Goal: Task Accomplishment & Management: Manage account settings

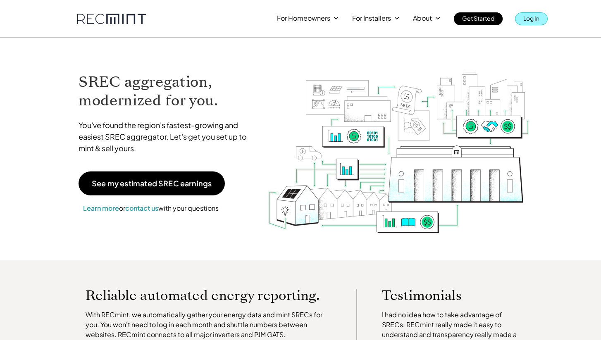
click at [524, 19] on p "Log In" at bounding box center [531, 18] width 16 height 12
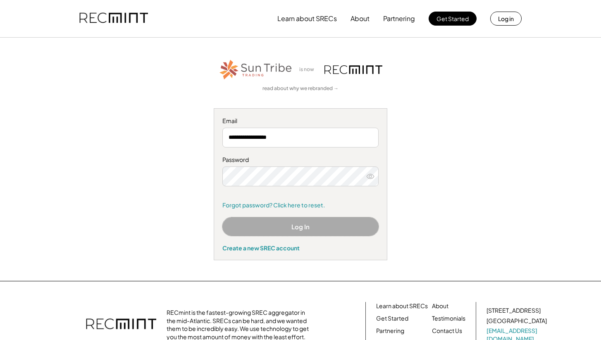
click at [282, 227] on button "Log In" at bounding box center [300, 226] width 156 height 19
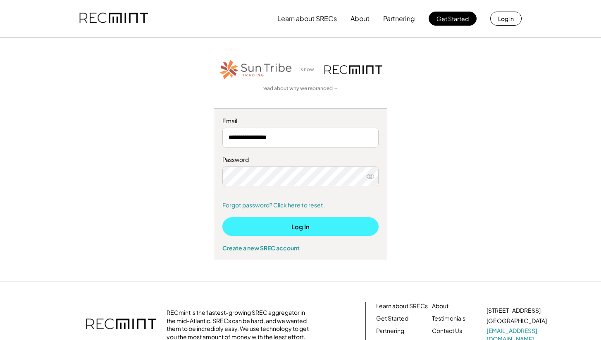
click at [305, 227] on button "Log In" at bounding box center [300, 226] width 156 height 19
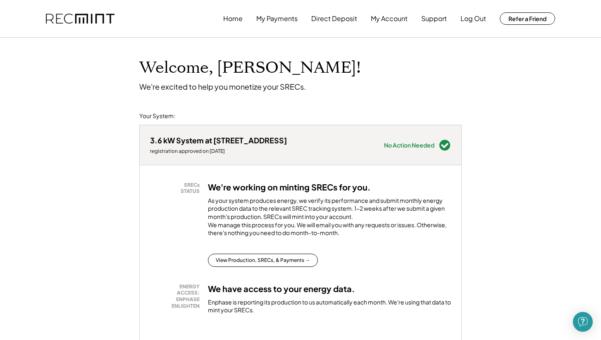
click at [400, 84] on div "Welcome, Jessica! We're excited to help you monetize your SRECs." at bounding box center [300, 65] width 339 height 54
click at [282, 18] on button "My Payments" at bounding box center [276, 18] width 41 height 17
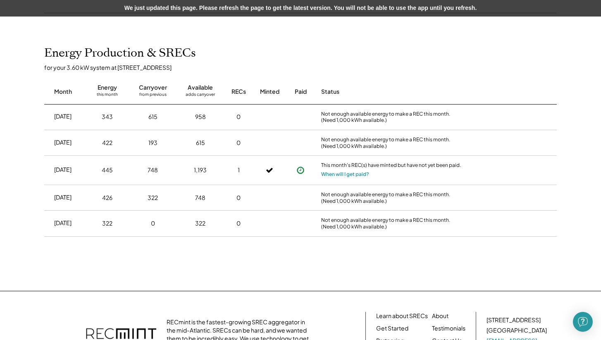
scroll to position [162, 0]
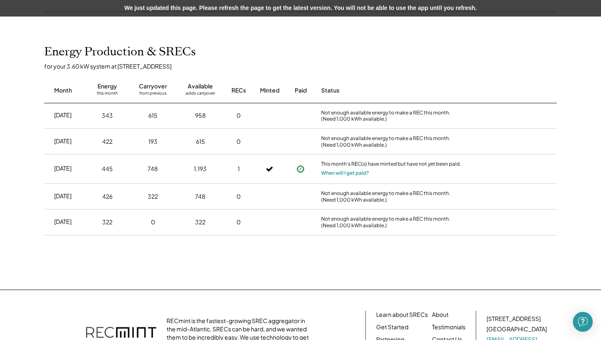
click at [300, 169] on use at bounding box center [300, 169] width 7 height 7
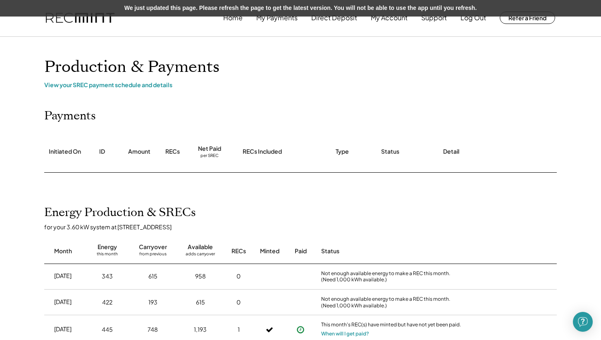
scroll to position [0, 0]
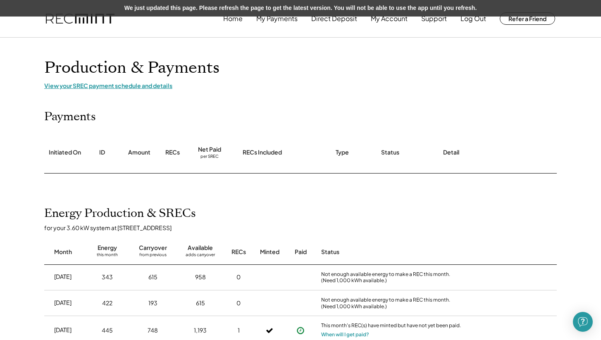
click at [160, 87] on div "View your SREC payment schedule and details" at bounding box center [300, 85] width 513 height 7
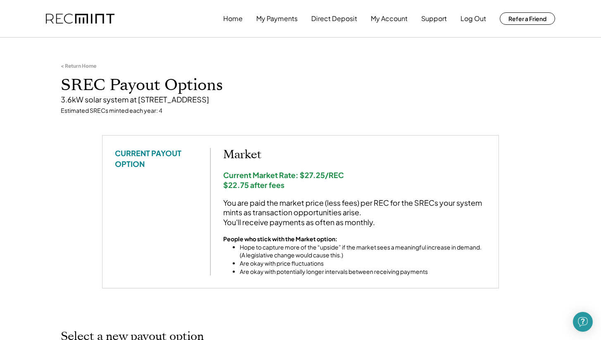
click at [231, 70] on div "< Return Home SREC Payout Options 3.6kW solar system at 105B E Windsor Ave, Ale…" at bounding box center [300, 88] width 496 height 93
click at [274, 16] on button "My Payments" at bounding box center [276, 18] width 41 height 17
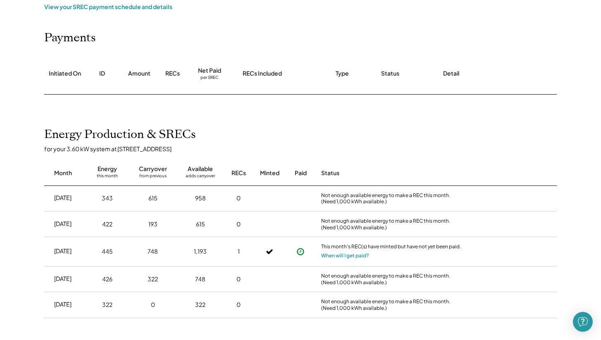
scroll to position [105, 0]
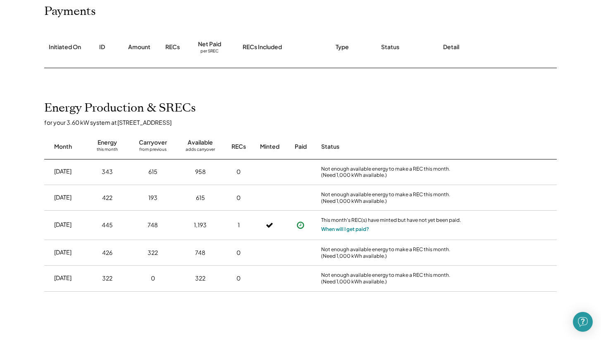
click at [341, 230] on button "When will I get paid?" at bounding box center [345, 229] width 48 height 8
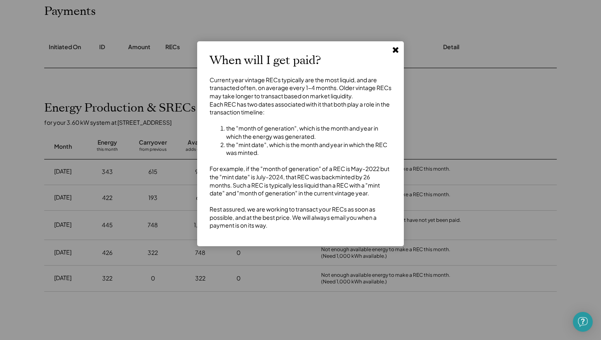
click at [394, 50] on use at bounding box center [396, 50] width 6 height 6
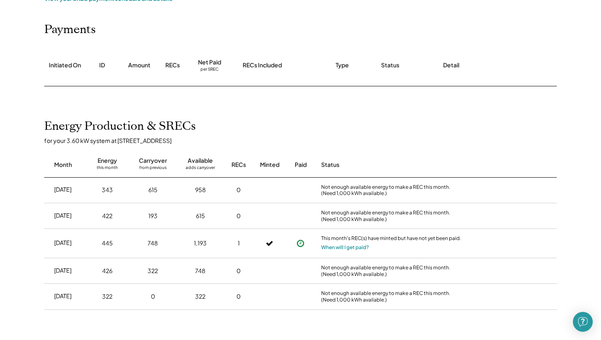
scroll to position [0, 0]
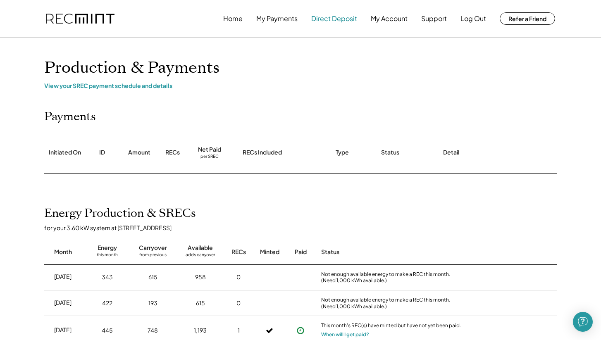
click at [330, 20] on button "Direct Deposit" at bounding box center [334, 18] width 46 height 17
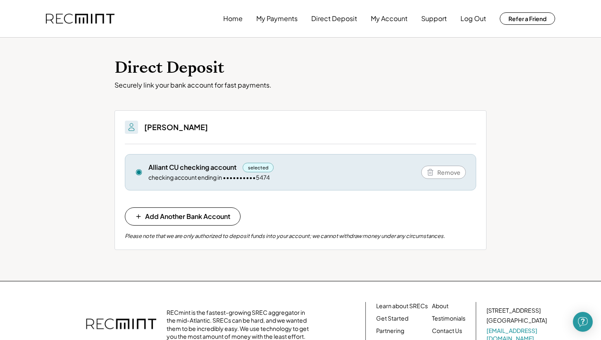
click at [315, 89] on div "Securely link your bank account for fast payments." at bounding box center [300, 85] width 372 height 9
click at [382, 20] on button "My Account" at bounding box center [389, 18] width 37 height 17
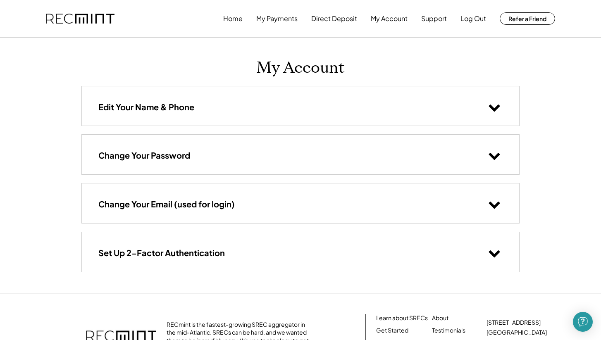
click at [490, 258] on icon at bounding box center [494, 253] width 12 height 12
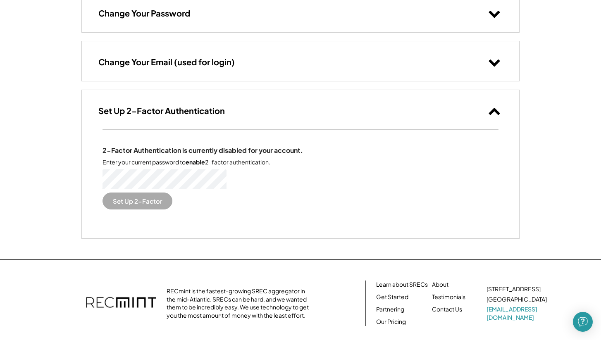
scroll to position [148, 0]
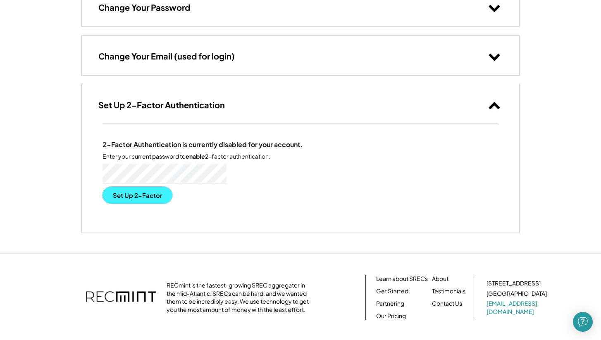
click at [158, 195] on button "Set Up 2-Factor" at bounding box center [138, 195] width 70 height 17
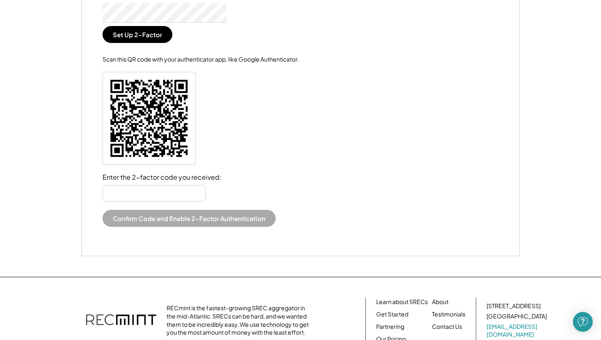
scroll to position [311, 0]
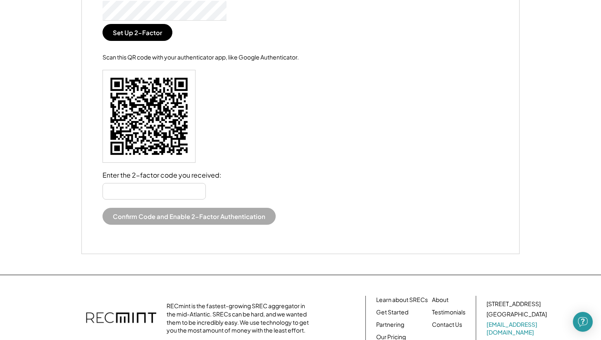
click at [167, 189] on input "input" at bounding box center [154, 191] width 103 height 17
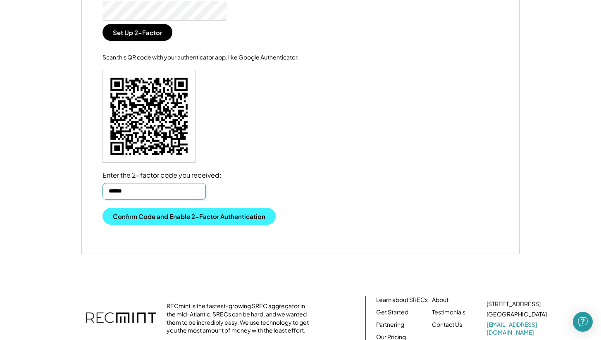
type input "******"
click at [174, 216] on button "Confirm Code and Enable 2-Factor Authentication" at bounding box center [189, 216] width 173 height 17
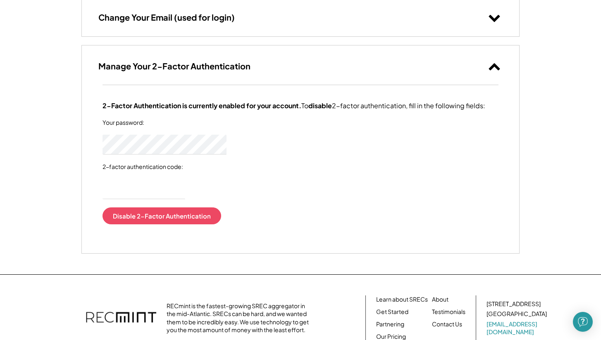
scroll to position [181, 0]
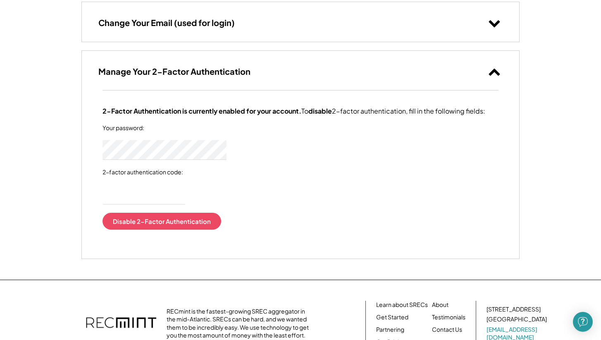
click at [496, 69] on icon at bounding box center [494, 71] width 12 height 12
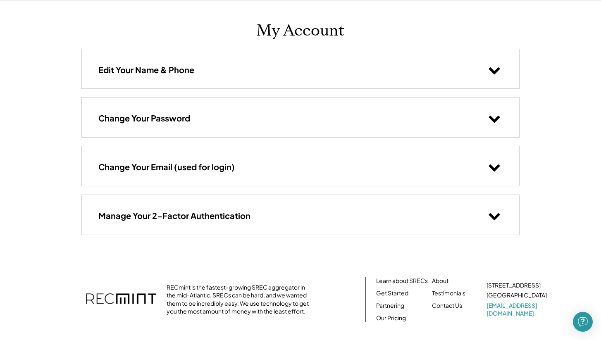
scroll to position [0, 0]
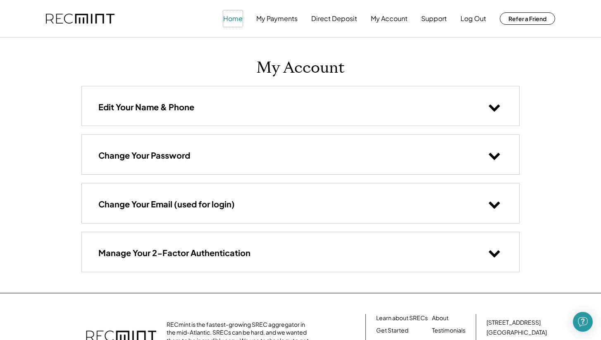
click at [231, 21] on button "Home" at bounding box center [232, 18] width 19 height 17
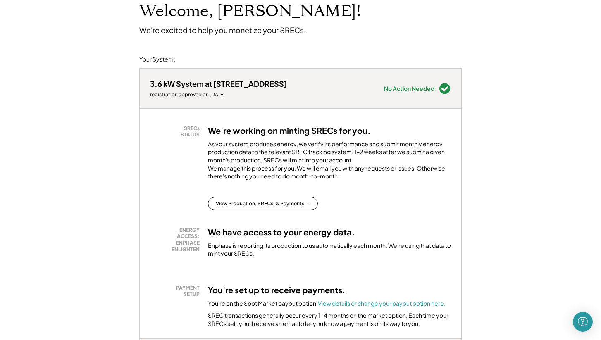
scroll to position [60, 0]
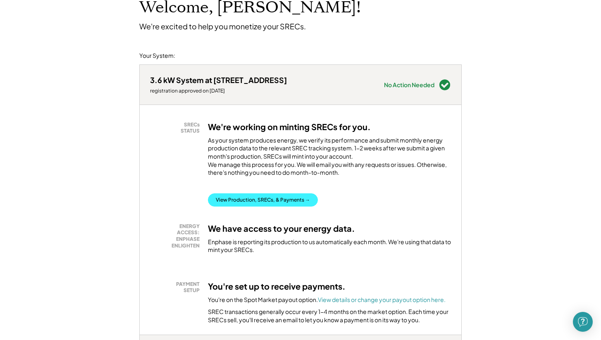
click at [305, 207] on button "View Production, SRECs, & Payments →" at bounding box center [263, 199] width 110 height 13
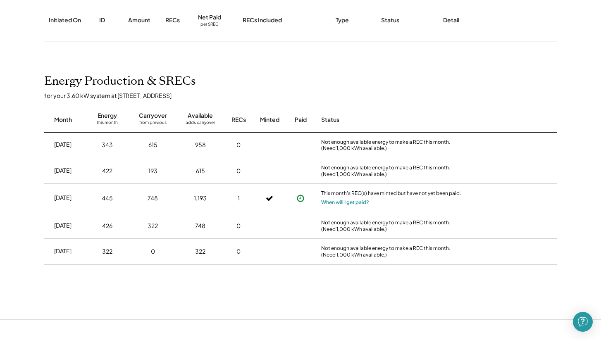
scroll to position [139, 0]
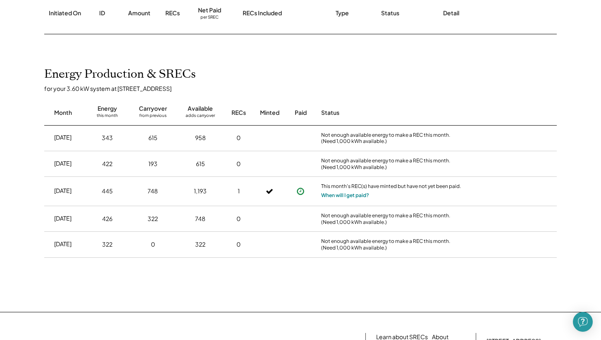
click at [344, 196] on button "When will I get paid?" at bounding box center [345, 195] width 48 height 8
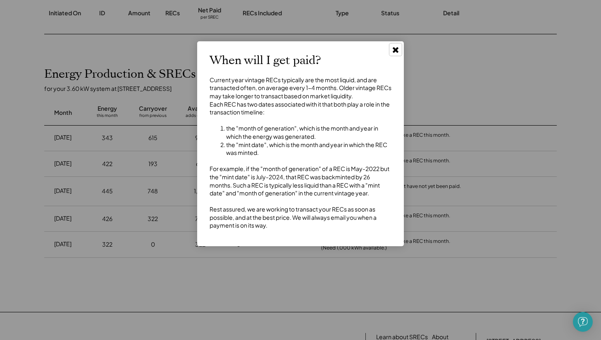
click at [394, 50] on use at bounding box center [396, 50] width 6 height 6
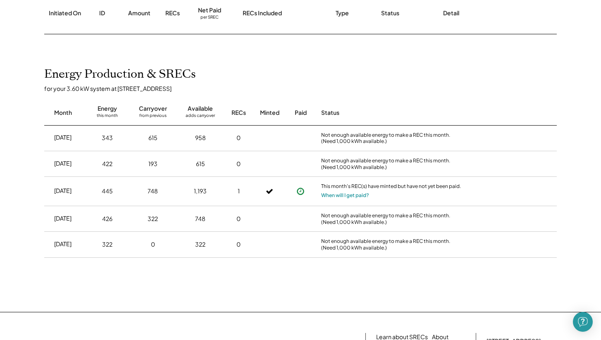
click at [300, 191] on use at bounding box center [300, 191] width 7 height 7
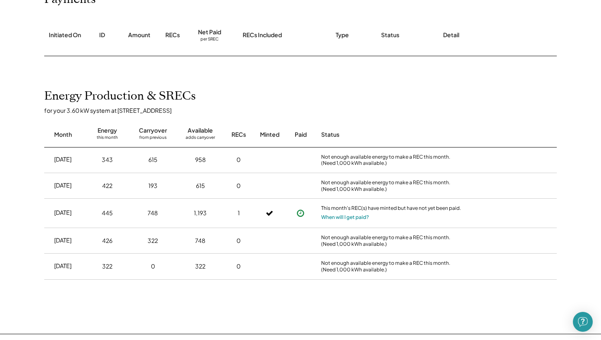
scroll to position [142, 0]
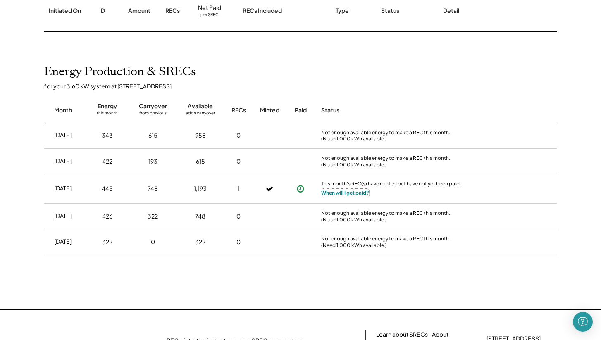
click at [331, 192] on button "When will I get paid?" at bounding box center [345, 193] width 48 height 8
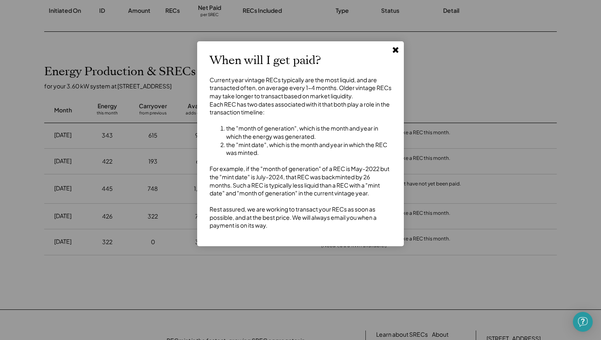
click at [397, 50] on icon at bounding box center [395, 49] width 8 height 8
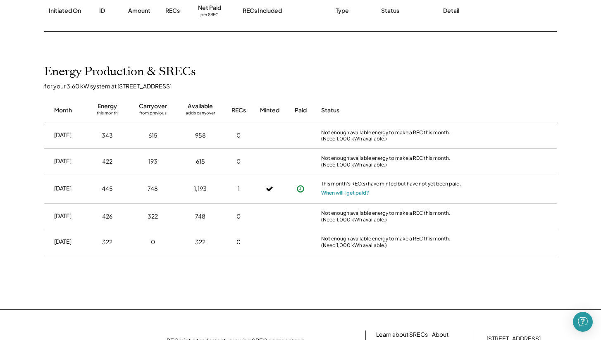
click at [348, 264] on div "Energy Production & SRECs for your 3.60 kW system at [STREET_ADDRESS] Month Ene…" at bounding box center [300, 170] width 529 height 211
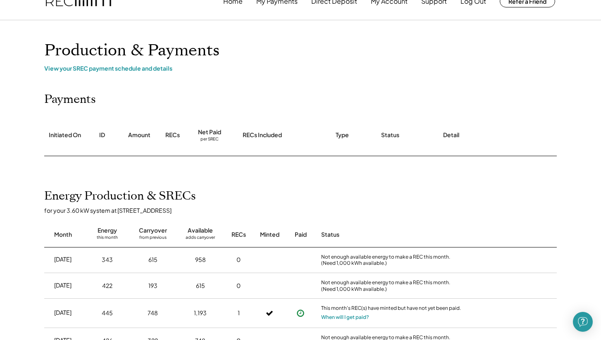
scroll to position [0, 0]
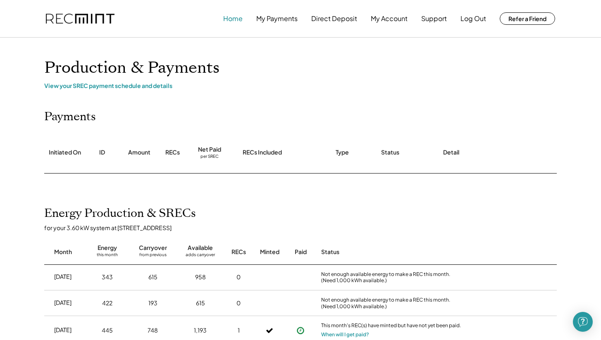
click at [233, 17] on button "Home" at bounding box center [232, 18] width 19 height 17
